Goal: Information Seeking & Learning: Learn about a topic

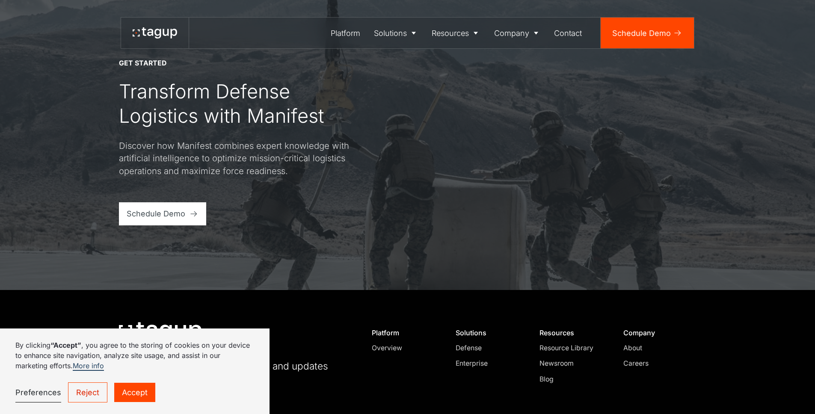
scroll to position [3651, 0]
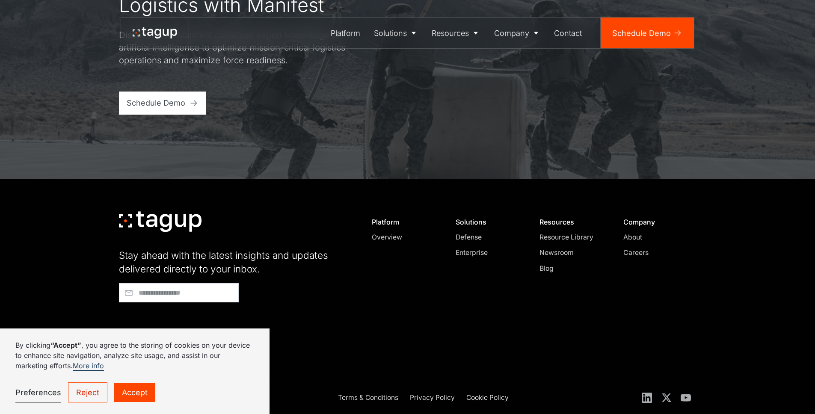
click at [401, 286] on div "Platform Overview" at bounding box center [404, 286] width 81 height 153
click at [635, 234] on div "About" at bounding box center [655, 237] width 65 height 10
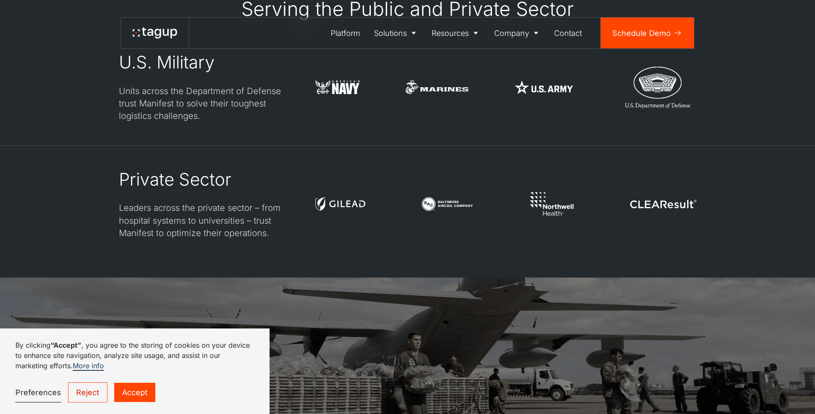
scroll to position [2699, 0]
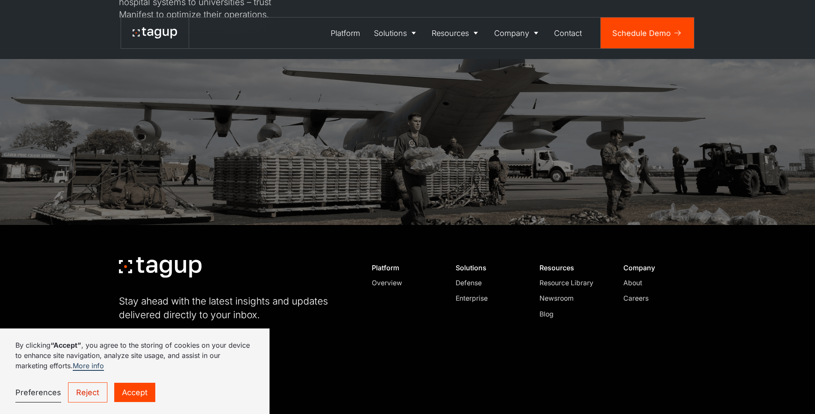
click at [368, 306] on div "Platform Overview" at bounding box center [404, 332] width 81 height 153
click at [636, 293] on div "Careers" at bounding box center [655, 298] width 65 height 10
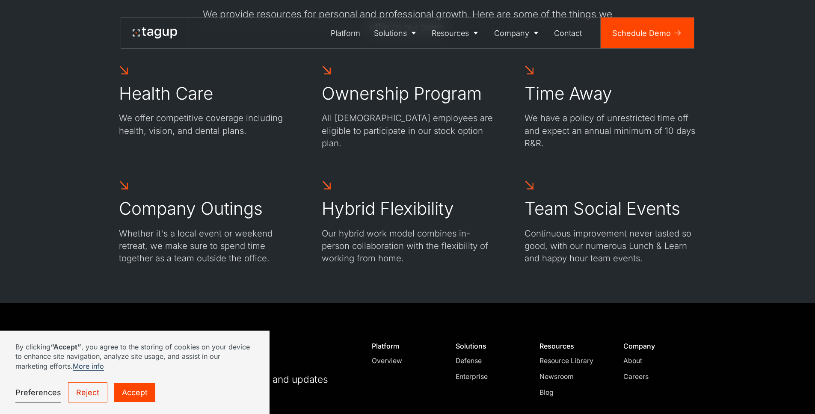
scroll to position [720, 0]
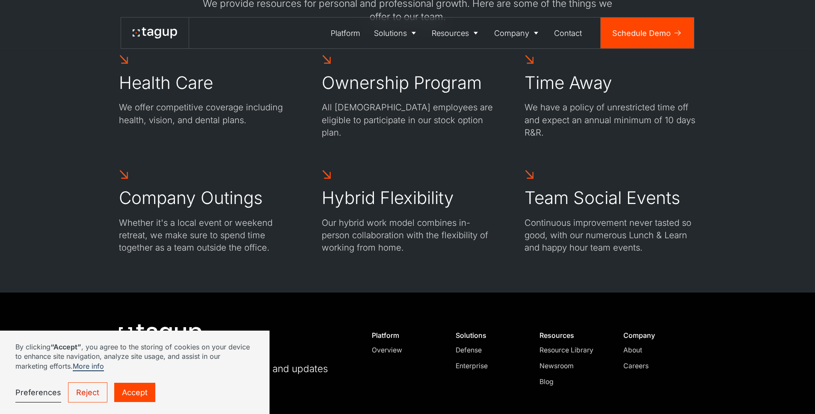
click at [603, 136] on p "We have a policy of unrestricted time off and expect an annual minimum of 10 da…" at bounding box center [610, 120] width 172 height 38
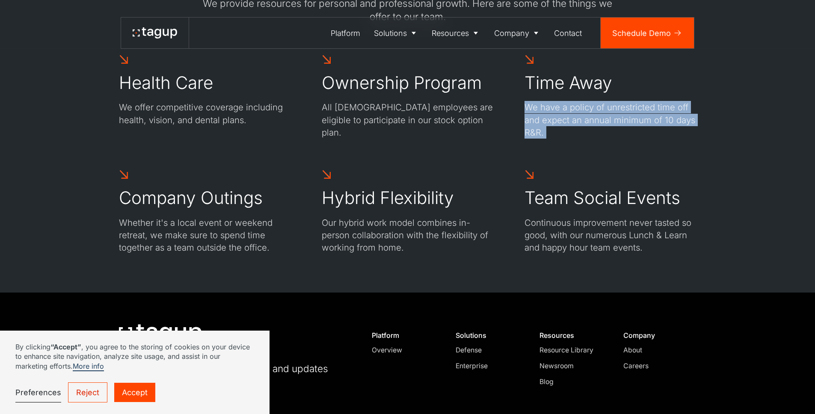
click at [603, 136] on p "We have a policy of unrestricted time off and expect an annual minimum of 10 da…" at bounding box center [610, 120] width 172 height 38
click at [651, 142] on div "Health Care We offer competitive coverage including health, vision, and dental …" at bounding box center [407, 154] width 577 height 200
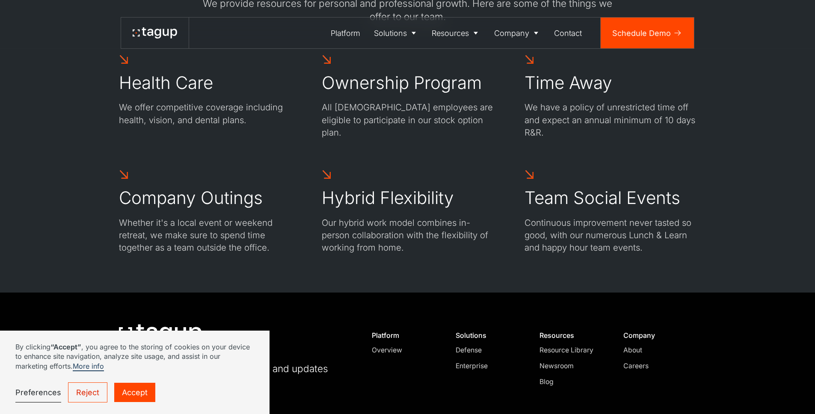
click at [651, 142] on div "Health Care We offer competitive coverage including health, vision, and dental …" at bounding box center [407, 154] width 577 height 200
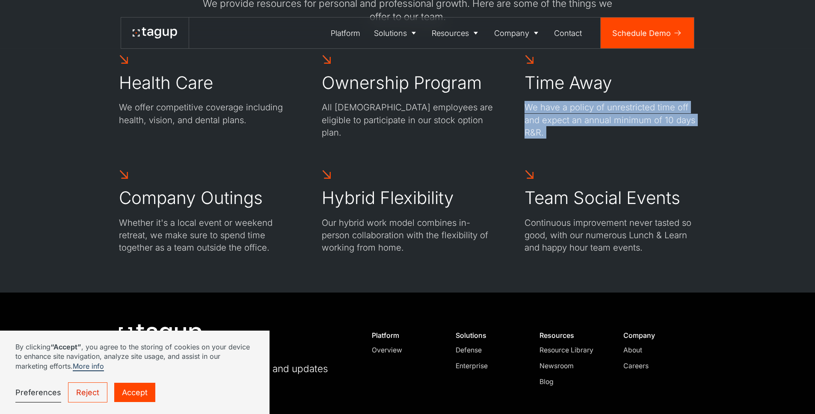
click at [651, 142] on div "Health Care We offer competitive coverage including health, vision, and dental …" at bounding box center [407, 154] width 577 height 200
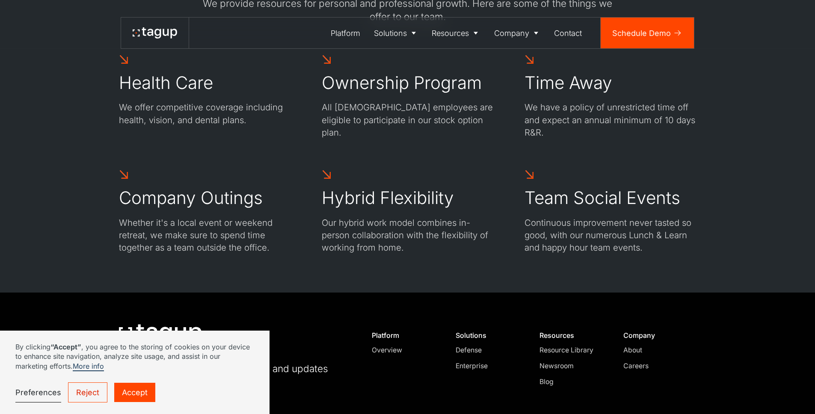
click at [722, 176] on div "WHAT WE OFFER Life at Tagup We provide resources for personal and professional …" at bounding box center [407, 96] width 776 height 391
click at [639, 166] on div "Health Care We offer competitive coverage including health, vision, and dental …" at bounding box center [407, 154] width 577 height 200
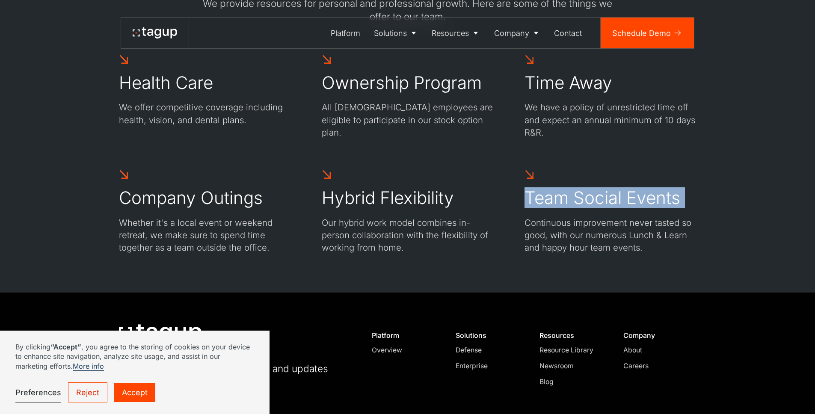
drag, startPoint x: 639, startPoint y: 166, endPoint x: 666, endPoint y: 149, distance: 31.3
click at [641, 165] on div "Health Care We offer competitive coverage including health, vision, and dental …" at bounding box center [407, 154] width 577 height 200
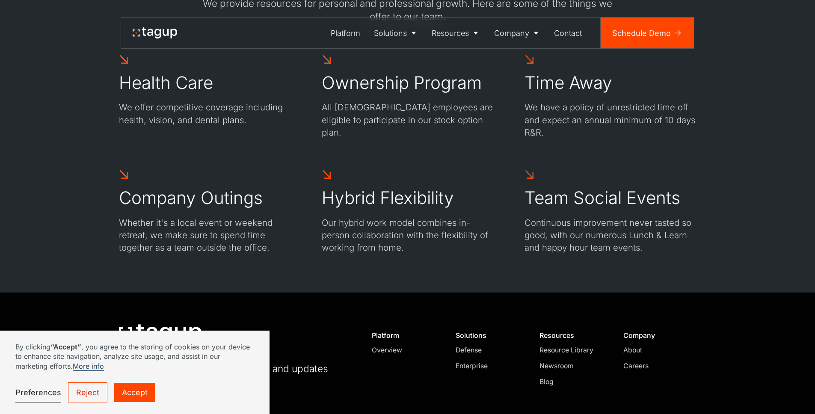
click at [666, 149] on div "Health Care We offer competitive coverage including health, vision, and dental …" at bounding box center [407, 154] width 577 height 200
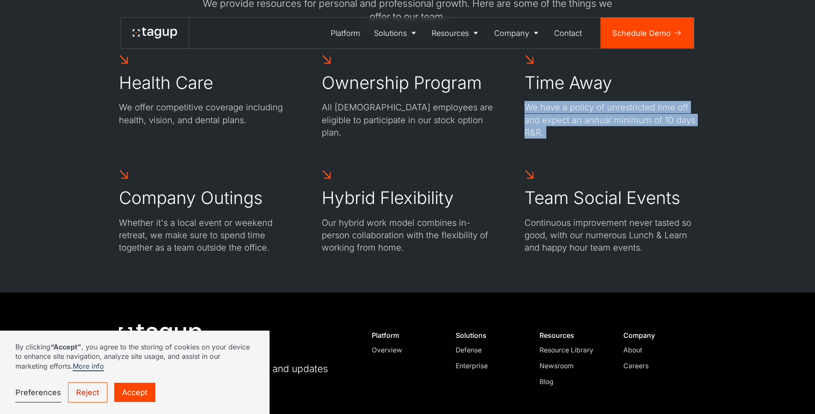
click at [666, 149] on div "Health Care We offer competitive coverage including health, vision, and dental …" at bounding box center [407, 154] width 577 height 200
click at [692, 144] on div "Health Care We offer competitive coverage including health, vision, and dental …" at bounding box center [407, 154] width 577 height 200
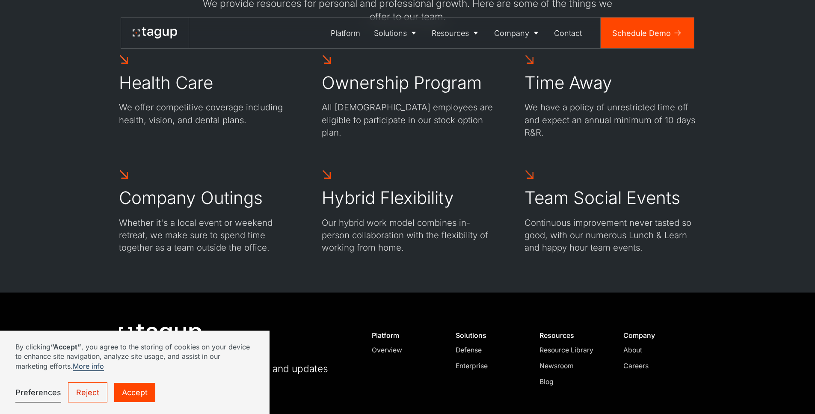
click at [615, 164] on div "Health Care We offer competitive coverage including health, vision, and dental …" at bounding box center [407, 154] width 577 height 200
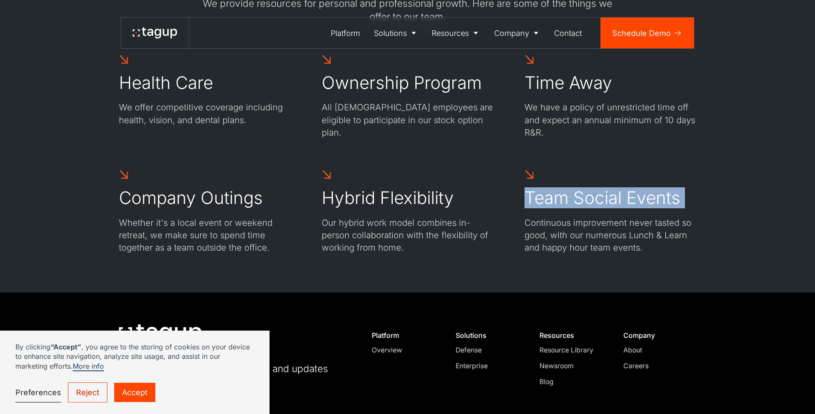
drag, startPoint x: 615, startPoint y: 164, endPoint x: 650, endPoint y: 189, distance: 42.9
click at [616, 165] on div "Health Care We offer competitive coverage including health, vision, and dental …" at bounding box center [407, 154] width 577 height 200
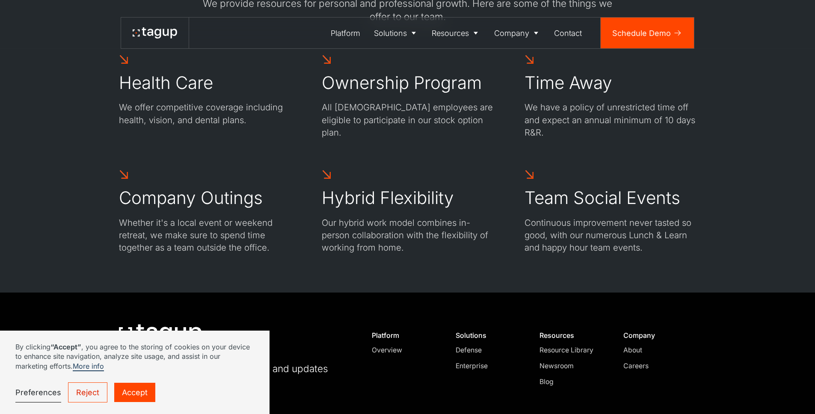
click at [670, 260] on div "WHAT WE OFFER Life at Tagup We provide resources for personal and professional …" at bounding box center [407, 96] width 776 height 391
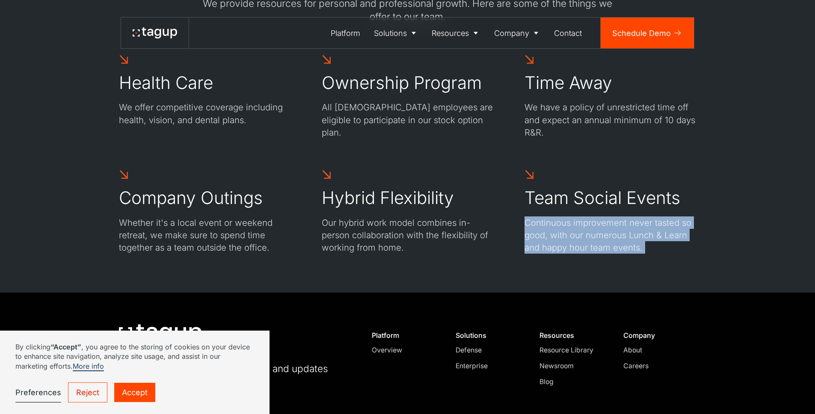
click at [670, 260] on div "WHAT WE OFFER Life at Tagup We provide resources for personal and professional …" at bounding box center [407, 96] width 776 height 391
click at [678, 253] on p "Continuous improvement never tasted so good, with our numerous Lunch & Learn an…" at bounding box center [610, 235] width 172 height 38
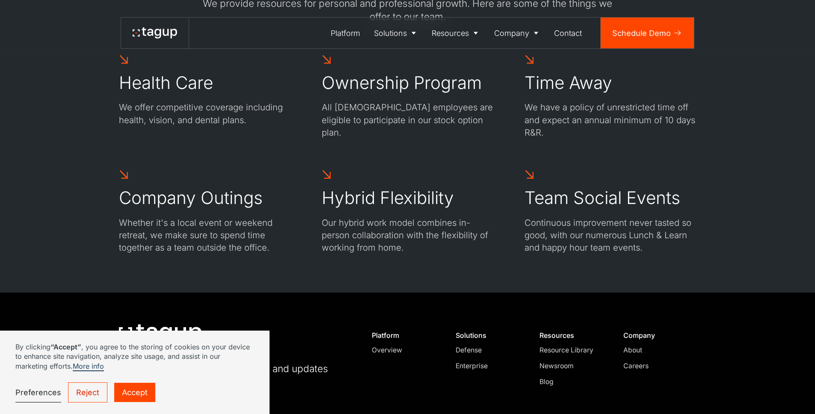
click at [627, 243] on p "Continuous improvement never tasted so good, with our numerous Lunch & Learn an…" at bounding box center [610, 235] width 172 height 38
drag, startPoint x: 633, startPoint y: 245, endPoint x: 611, endPoint y: 158, distance: 89.2
click at [633, 244] on p "Continuous improvement never tasted so good, with our numerous Lunch & Learn an…" at bounding box center [610, 235] width 172 height 38
click at [611, 237] on p "Continuous improvement never tasted so good, with our numerous Lunch & Learn an…" at bounding box center [610, 235] width 172 height 38
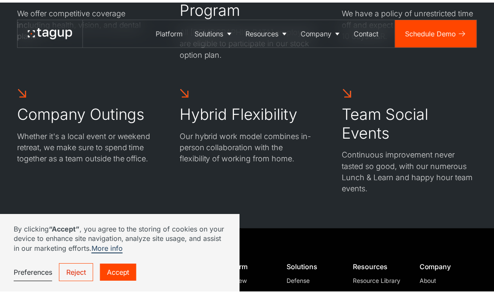
scroll to position [673, 0]
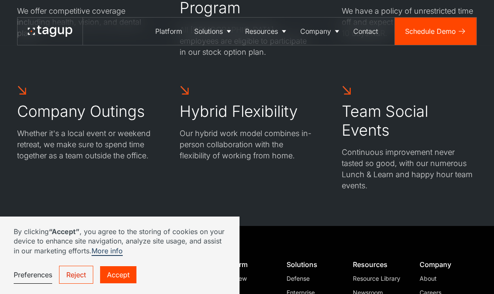
click at [203, 133] on p "Our hybrid work model combines in-person collaboration with the flexibility of …" at bounding box center [247, 144] width 135 height 33
click at [276, 163] on div "Hybrid Flexibility Our hybrid work model combines in-person collaboration with …" at bounding box center [247, 138] width 135 height 106
click at [279, 151] on div "Hybrid Flexibility Our hybrid work model combines in-person collaboration with …" at bounding box center [247, 138] width 135 height 106
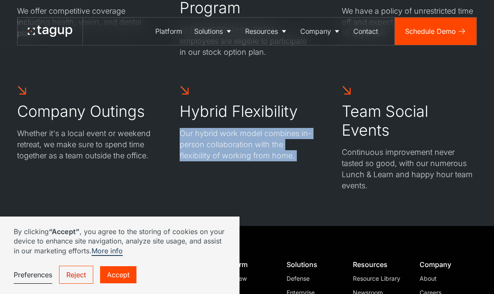
click at [279, 151] on div "Hybrid Flexibility Our hybrid work model combines in-person collaboration with …" at bounding box center [247, 138] width 135 height 106
click at [281, 146] on p "Our hybrid work model combines in-person collaboration with the flexibility of …" at bounding box center [247, 144] width 135 height 33
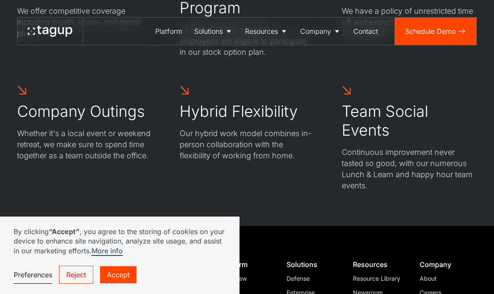
click at [299, 155] on div "Hybrid Flexibility Our hybrid work model combines in-person collaboration with …" at bounding box center [247, 138] width 135 height 106
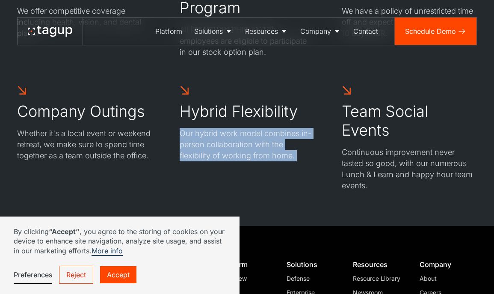
click at [299, 155] on div "Hybrid Flexibility Our hybrid work model combines in-person collaboration with …" at bounding box center [247, 138] width 135 height 106
click at [267, 147] on p "Our hybrid work model combines in-person collaboration with the flexibility of …" at bounding box center [247, 144] width 135 height 33
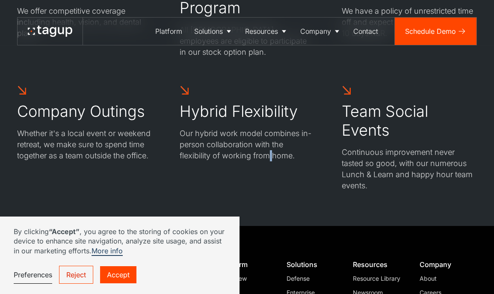
click at [267, 147] on p "Our hybrid work model combines in-person collaboration with the flexibility of …" at bounding box center [247, 144] width 135 height 33
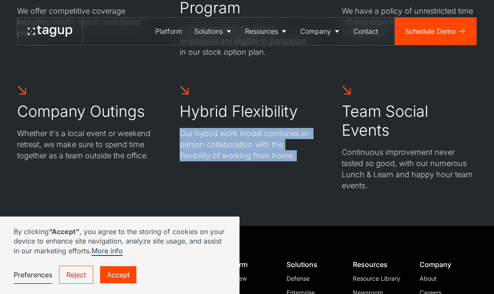
drag, startPoint x: 267, startPoint y: 147, endPoint x: 277, endPoint y: 153, distance: 11.4
click at [269, 147] on p "Our hybrid work model combines in-person collaboration with the flexibility of …" at bounding box center [247, 144] width 135 height 33
click at [277, 153] on div "Hybrid Flexibility Our hybrid work model combines in-person collaboration with …" at bounding box center [247, 138] width 135 height 106
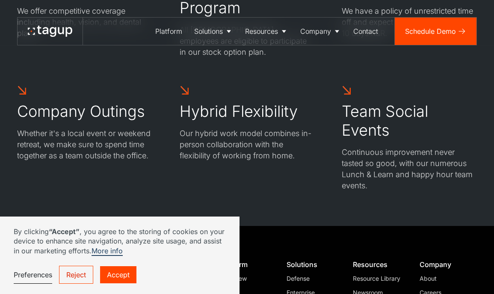
click at [277, 153] on div "Hybrid Flexibility Our hybrid work model combines in-person collaboration with …" at bounding box center [247, 138] width 135 height 106
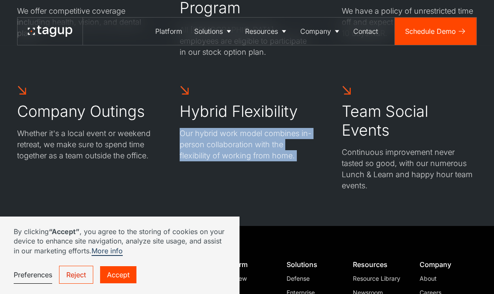
click at [277, 153] on div "Hybrid Flexibility Our hybrid work model combines in-person collaboration with …" at bounding box center [247, 138] width 135 height 106
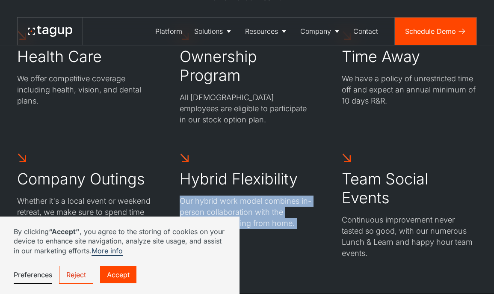
scroll to position [596, 0]
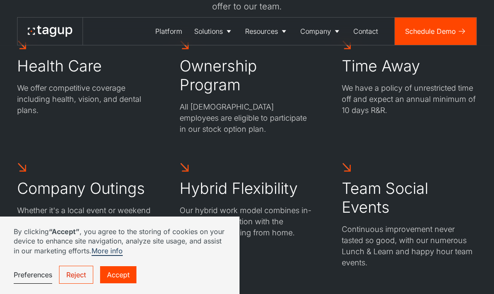
click at [108, 115] on p "We offer competitive coverage including health, vision, and dental plans." at bounding box center [84, 99] width 135 height 33
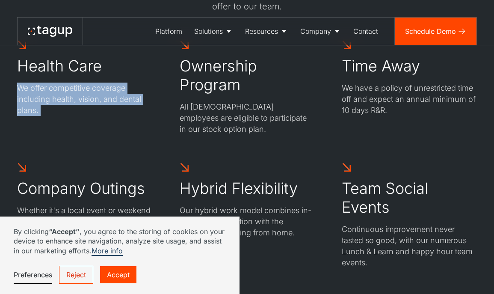
click at [108, 115] on p "We offer competitive coverage including health, vision, and dental plans." at bounding box center [84, 99] width 135 height 33
click at [161, 106] on div "Health Care We offer competitive coverage including health, vision, and dental …" at bounding box center [247, 154] width 460 height 228
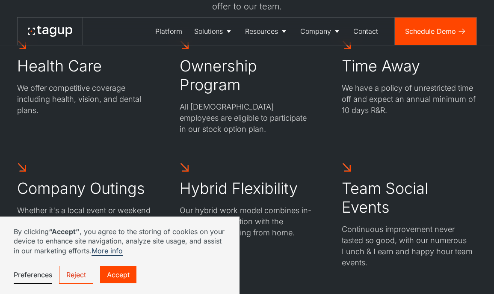
click at [125, 104] on p "We offer competitive coverage including health, vision, and dental plans." at bounding box center [84, 99] width 135 height 33
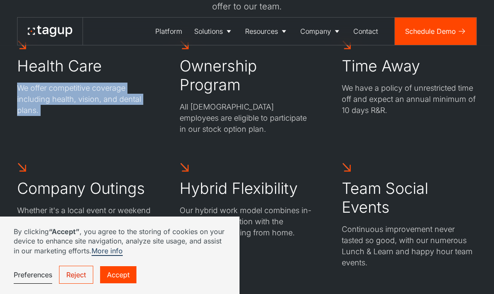
drag, startPoint x: 125, startPoint y: 104, endPoint x: 198, endPoint y: 123, distance: 75.5
click at [131, 107] on p "We offer competitive coverage including health, vision, and dental plans." at bounding box center [84, 99] width 135 height 33
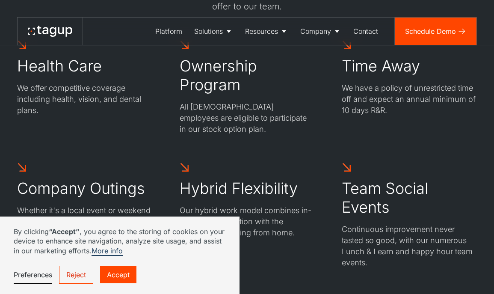
click at [210, 123] on p "All full-time employees are eligible to participate in our stock option plan." at bounding box center [247, 117] width 135 height 33
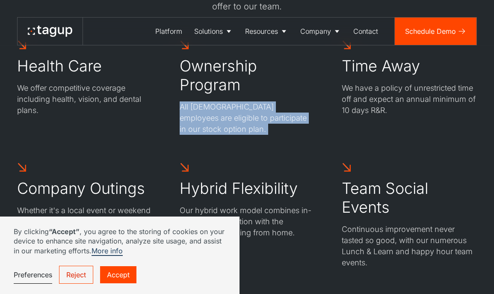
click at [210, 123] on p "All full-time employees are eligible to participate in our stock option plan." at bounding box center [247, 117] width 135 height 33
click at [292, 106] on p "All full-time employees are eligible to participate in our stock option plan." at bounding box center [247, 117] width 135 height 33
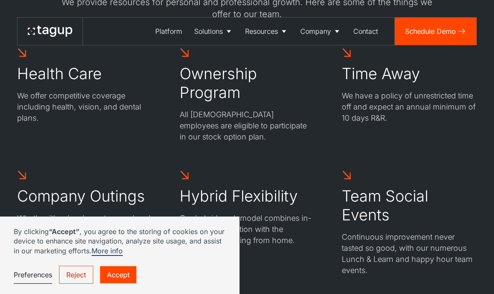
scroll to position [579, 0]
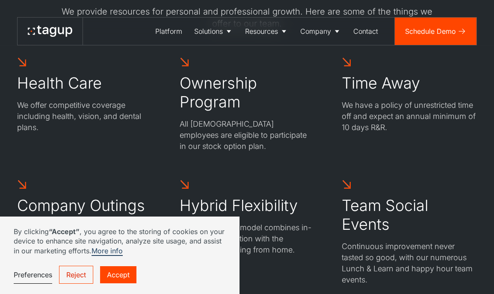
click at [346, 145] on div "Health Care We offer competitive coverage including health, vision, and dental …" at bounding box center [247, 171] width 460 height 228
click at [434, 119] on p "We have a policy of unrestricted time off and expect an annual minimum of 10 da…" at bounding box center [409, 116] width 135 height 33
click at [420, 139] on div "Time Away We have a policy of unrestricted time off and expect an annual minimu…" at bounding box center [409, 104] width 135 height 95
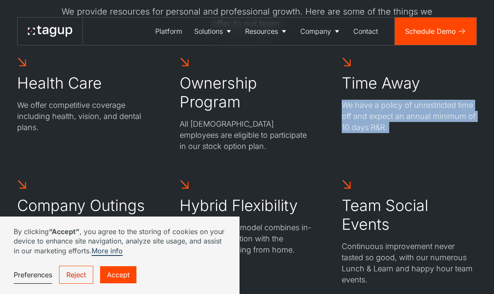
click at [420, 139] on div "Time Away We have a policy of unrestricted time off and expect an annual minimu…" at bounding box center [409, 104] width 135 height 95
click at [428, 135] on div "Time Away We have a policy of unrestricted time off and expect an annual minimu…" at bounding box center [409, 104] width 135 height 95
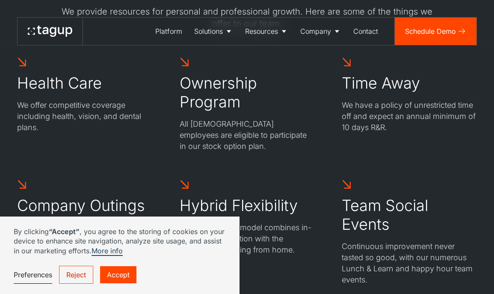
click at [427, 136] on div "Time Away We have a policy of unrestricted time off and expect an annual minimu…" at bounding box center [409, 104] width 135 height 95
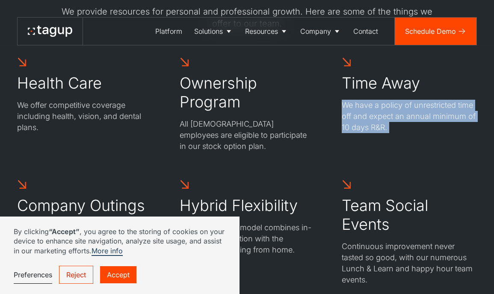
click at [427, 136] on div "Time Away We have a policy of unrestricted time off and expect an annual minimu…" at bounding box center [409, 104] width 135 height 95
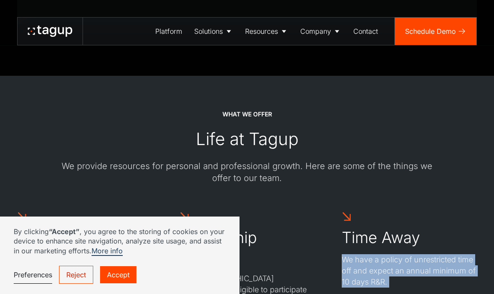
scroll to position [426, 0]
